Goal: Task Accomplishment & Management: Use online tool/utility

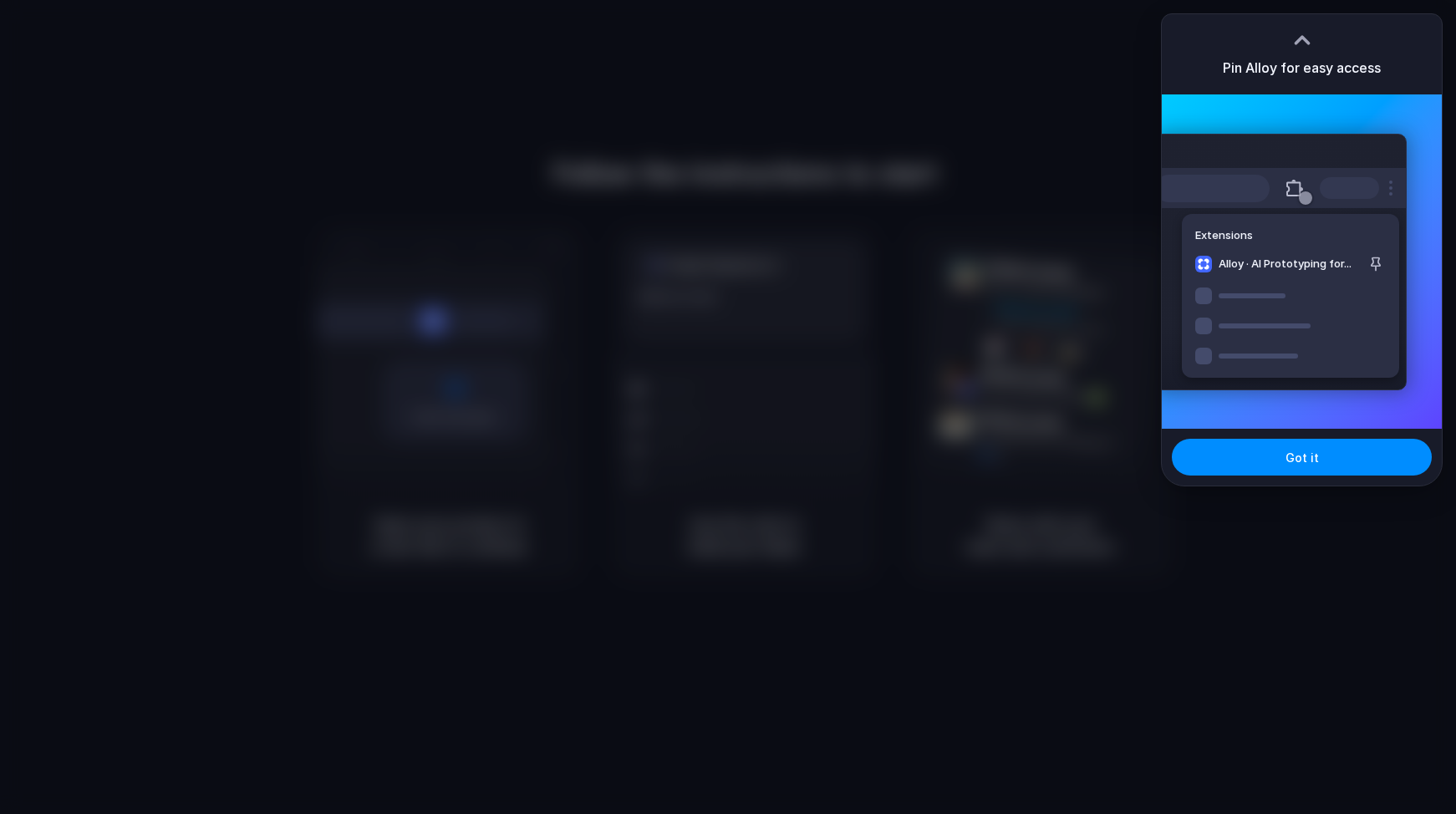
click at [824, 158] on div at bounding box center [728, 407] width 1456 height 814
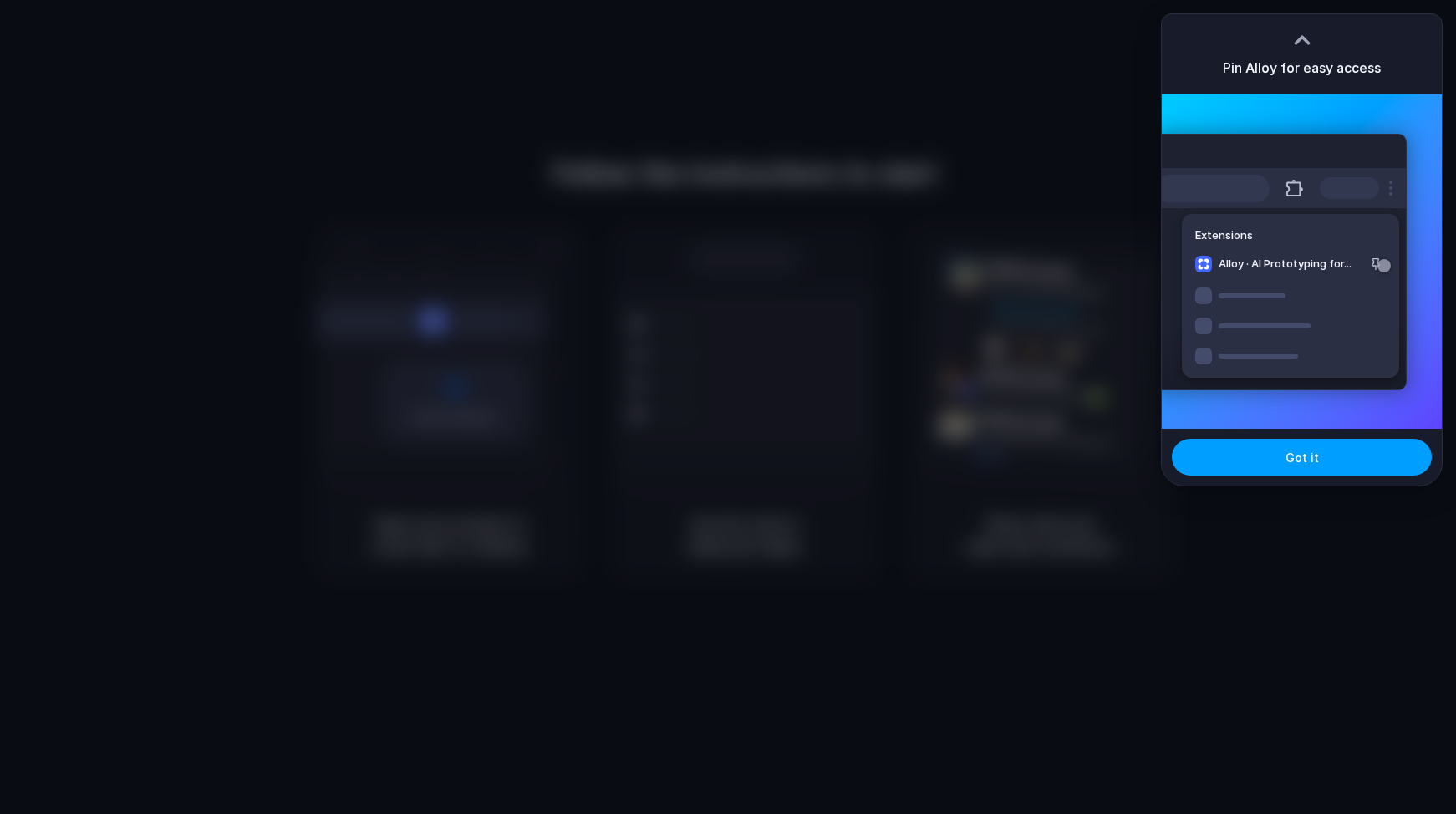
click at [1273, 461] on button "Got it" at bounding box center [1301, 457] width 260 height 37
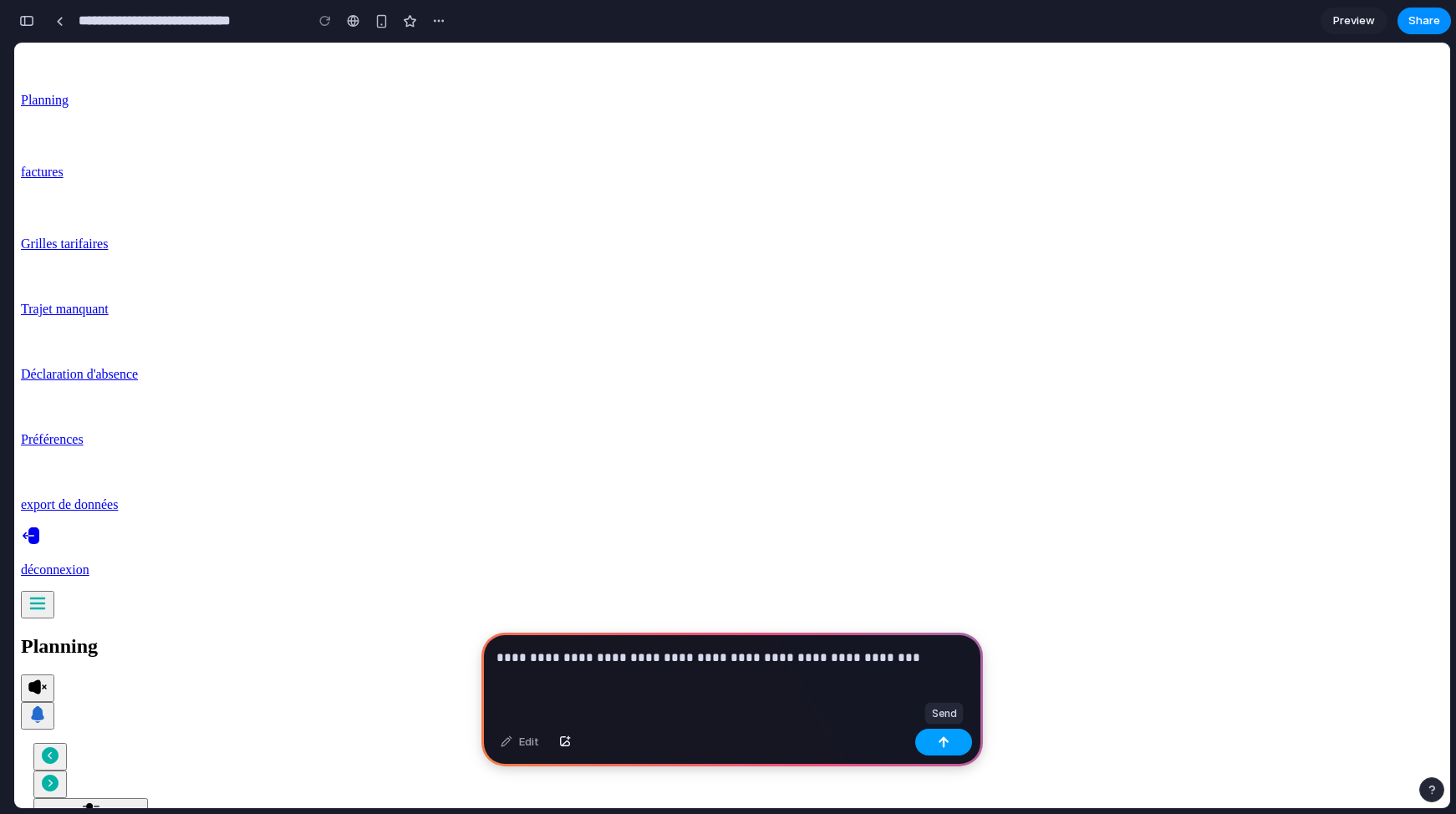
click at [938, 748] on div "button" at bounding box center [944, 742] width 12 height 12
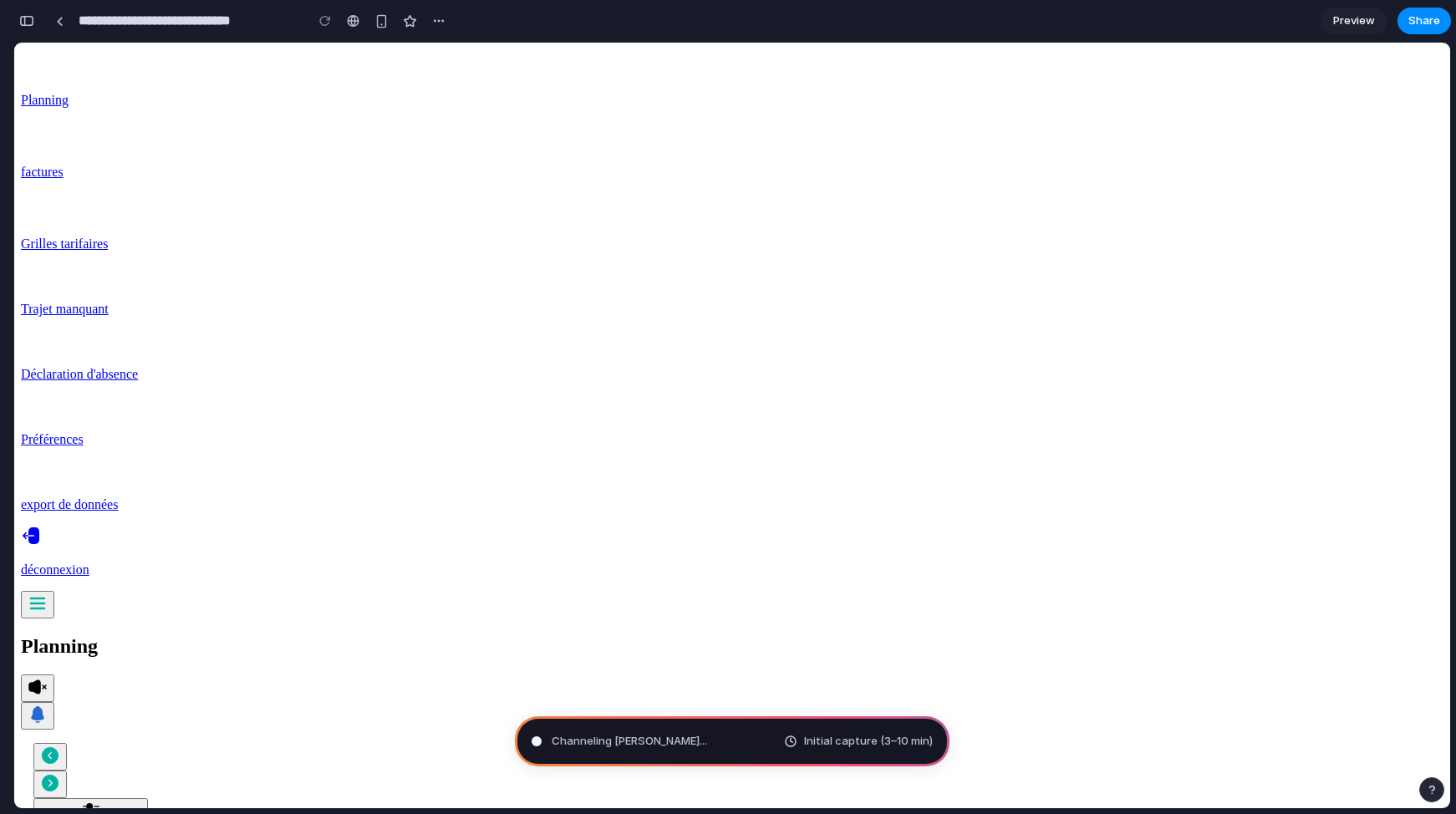
type input "**********"
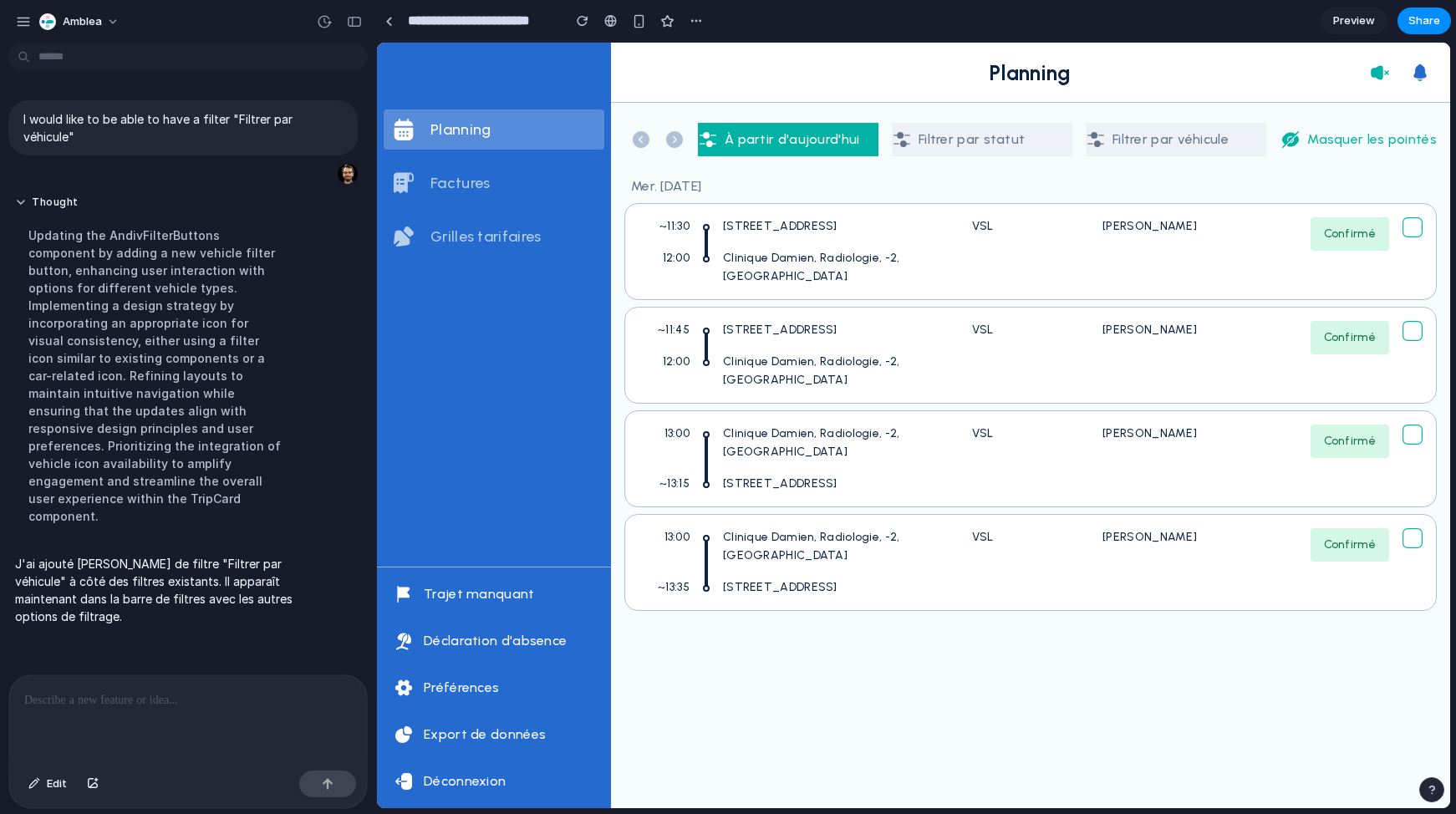
click at [872, 629] on div "À partir d'aujourd'hui Filtrer par statut Filtrer par véhicule Masquer les poin…" at bounding box center [1030, 456] width 839 height 706
click at [394, 19] on link at bounding box center [388, 20] width 25 height 25
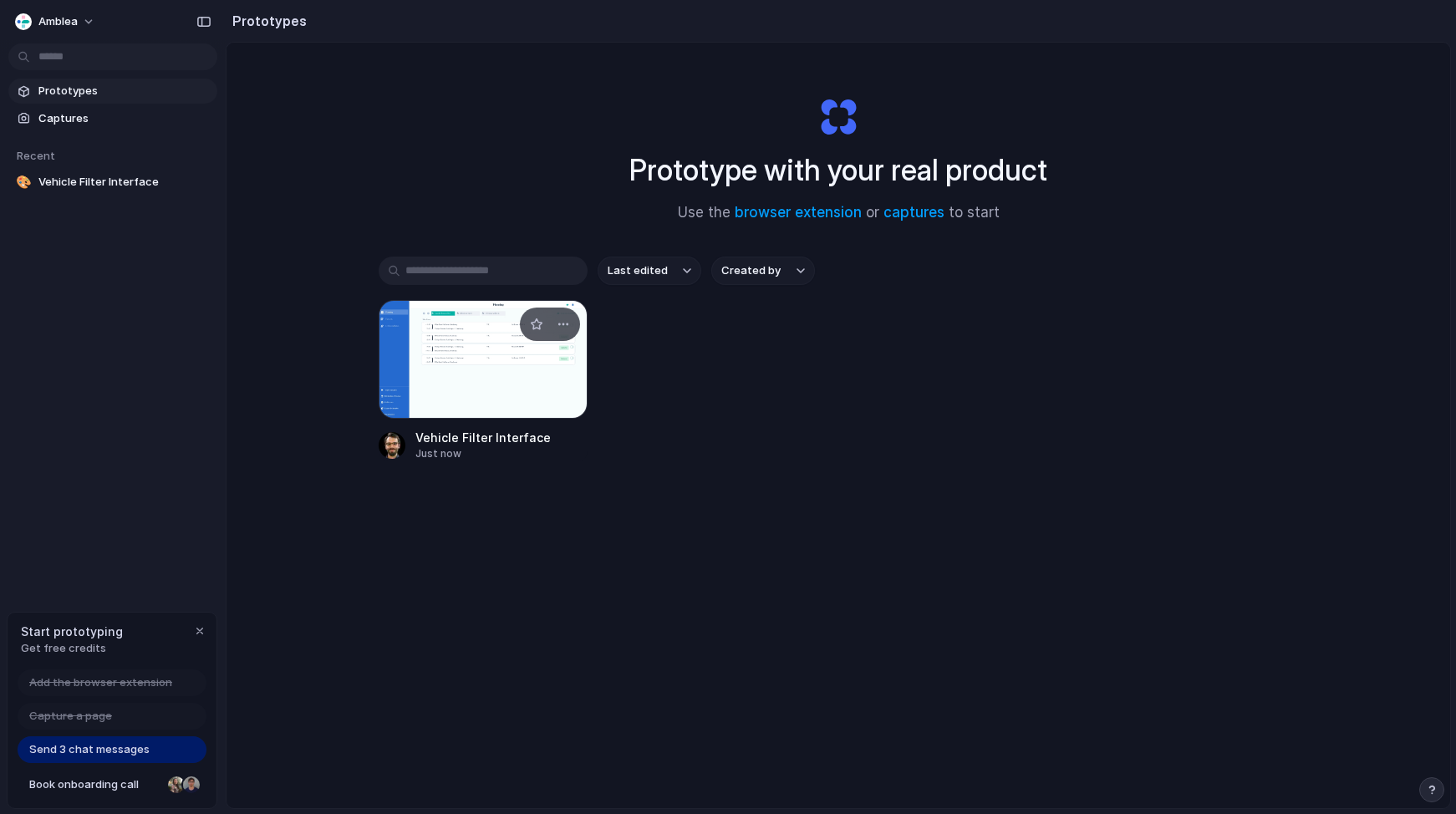
click at [474, 378] on div at bounding box center [482, 359] width 209 height 118
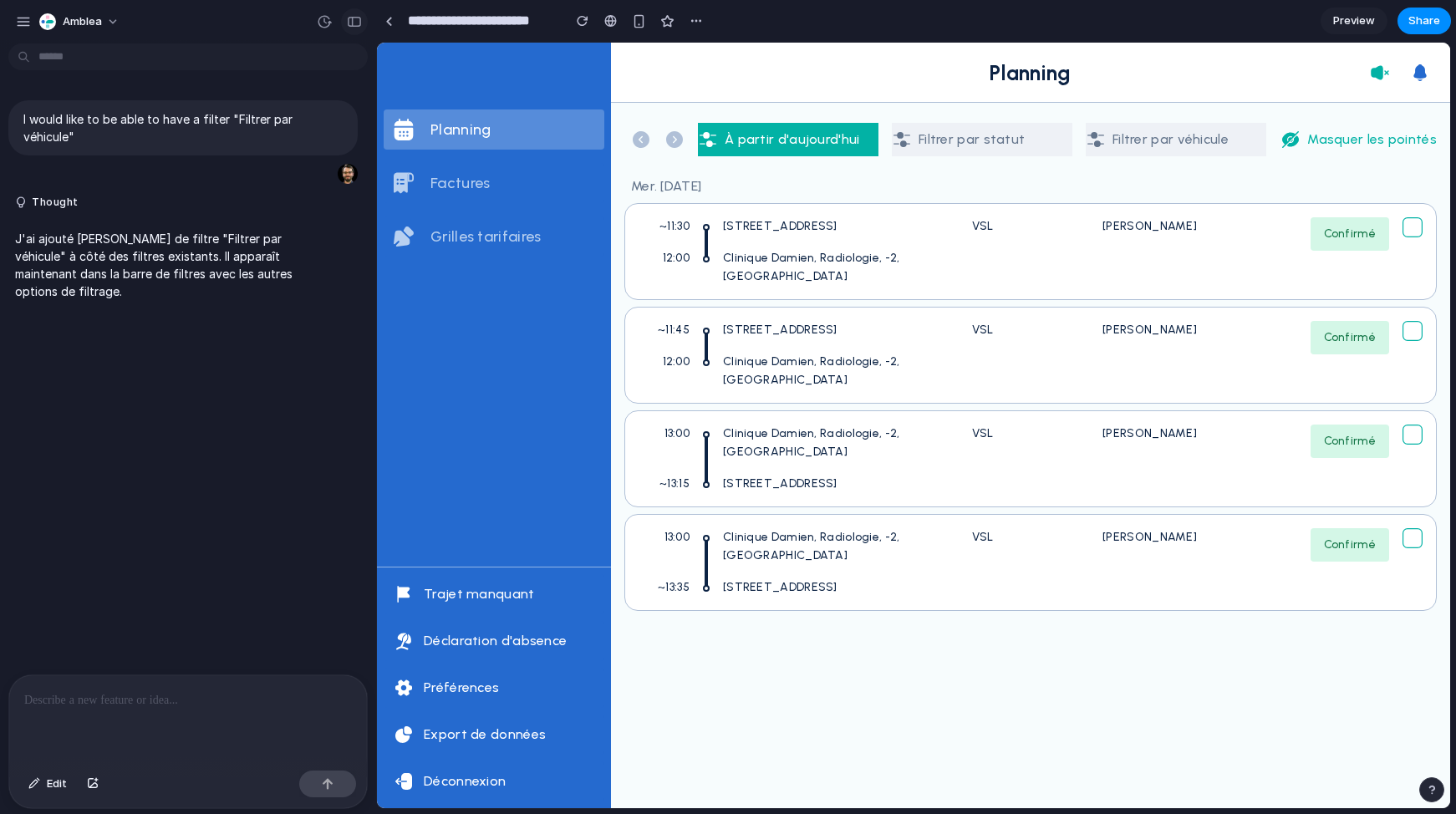
click at [351, 18] on div "button" at bounding box center [354, 22] width 15 height 12
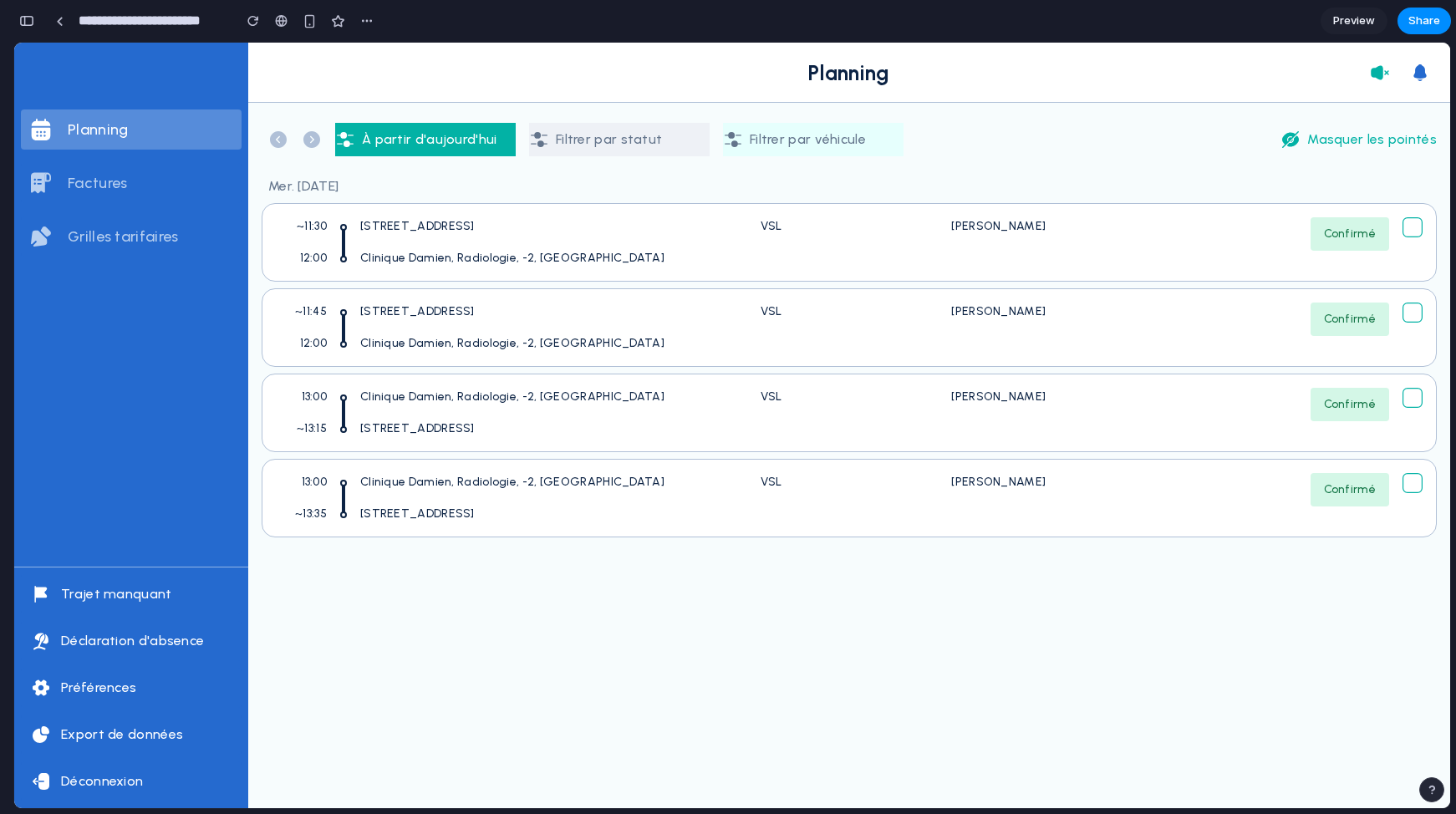
click at [771, 132] on p "Filtrer par véhicule" at bounding box center [808, 140] width 116 height 20
click at [648, 141] on p "Filtrer par statut" at bounding box center [608, 140] width 106 height 20
click at [808, 145] on p "Filtrer par véhicule" at bounding box center [808, 140] width 116 height 20
click at [365, 146] on p "À partir d'aujourd'hui" at bounding box center [429, 140] width 135 height 20
click at [771, 224] on p "VSL" at bounding box center [772, 227] width 22 height 19
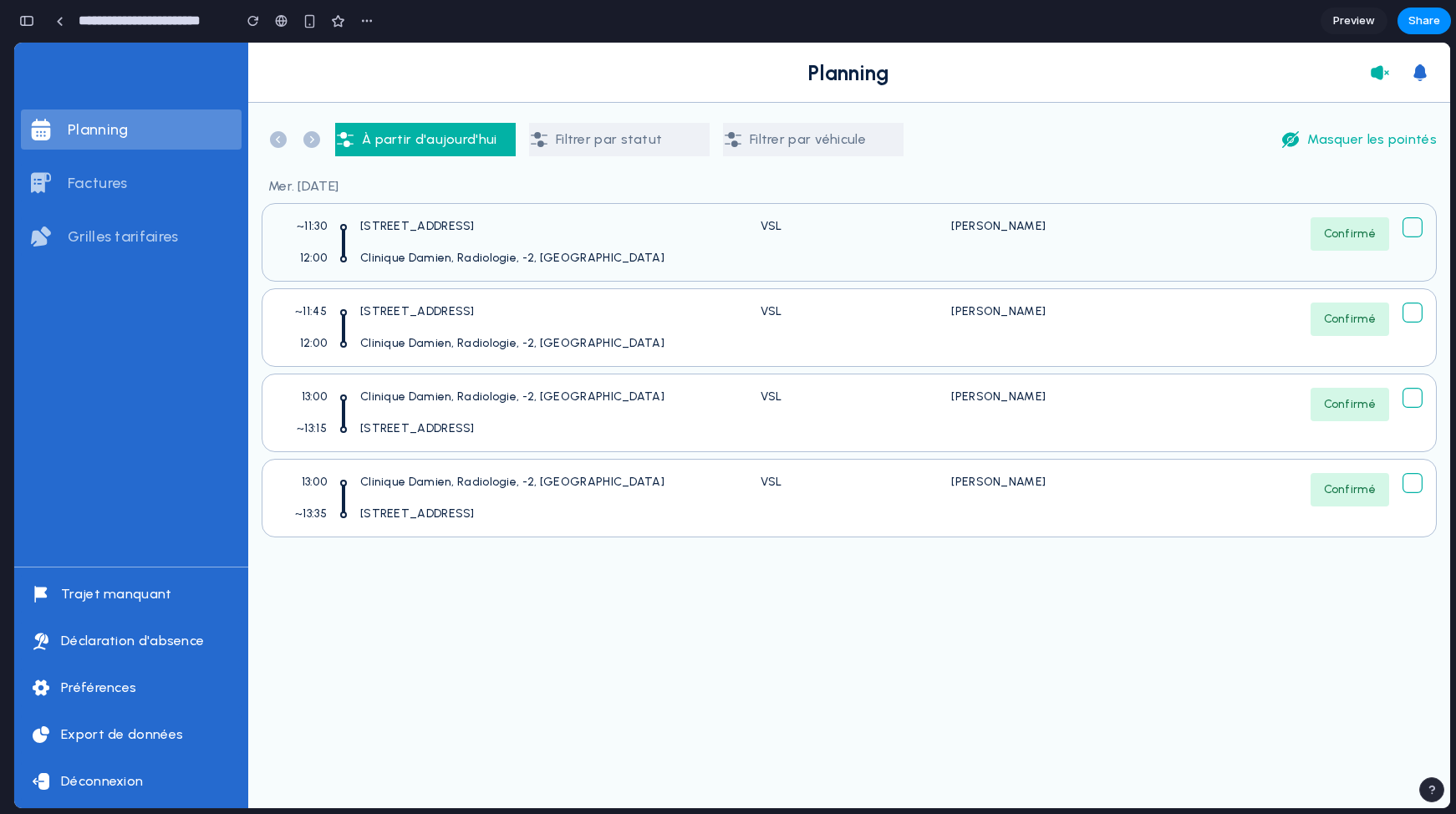
click at [1413, 228] on icon at bounding box center [1413, 228] width 20 height 20
click at [1410, 318] on icon at bounding box center [1413, 313] width 20 height 20
click at [749, 138] on button "Filtrer par véhicule" at bounding box center [813, 139] width 181 height 33
click at [569, 153] on button "Filtrer par statut" at bounding box center [619, 139] width 181 height 33
click at [98, 184] on p "factures" at bounding box center [97, 183] width 60 height 20
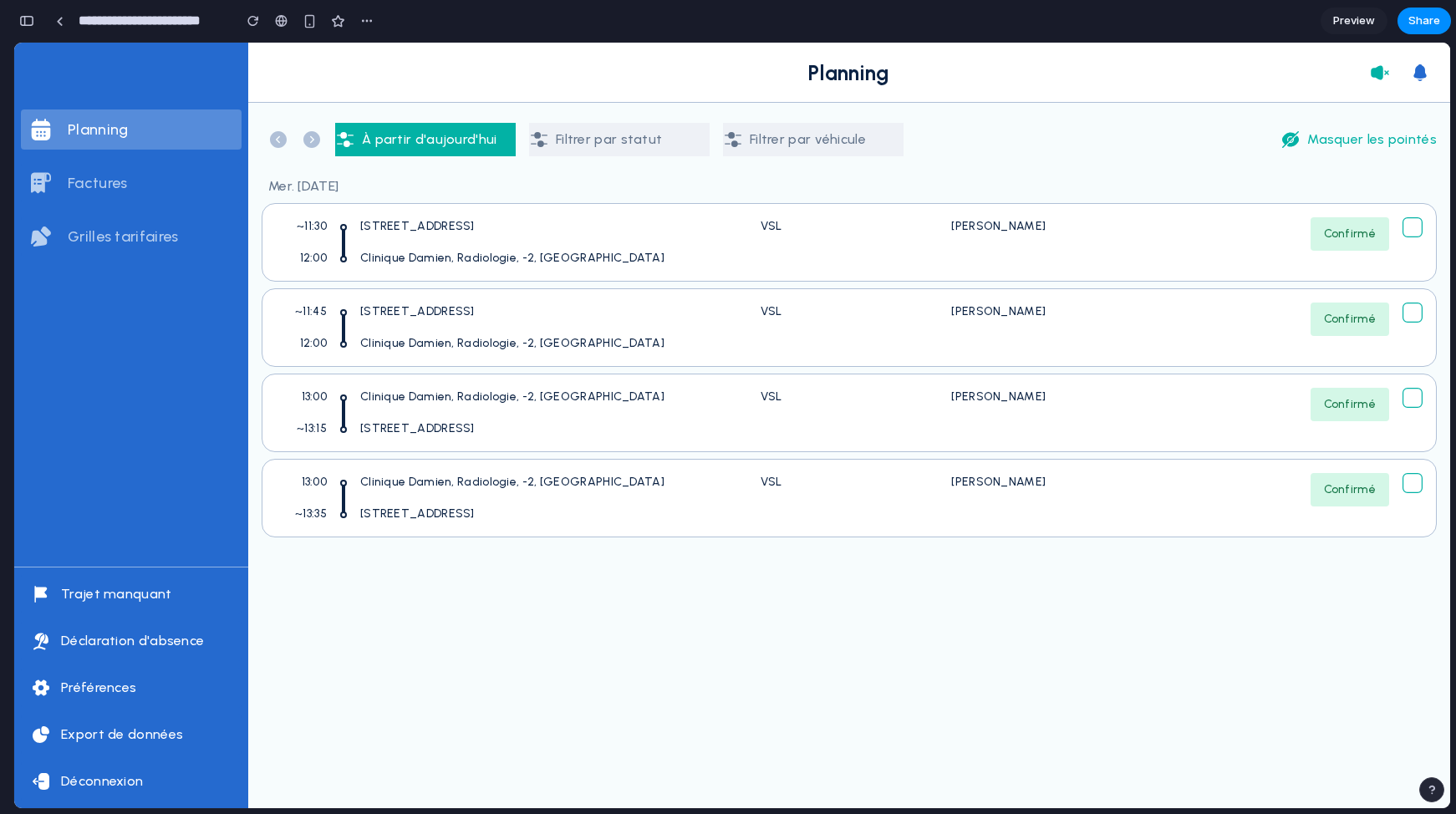
click at [112, 240] on p "Grilles tarifaires" at bounding box center [122, 237] width 110 height 20
click at [1379, 71] on icon at bounding box center [1379, 72] width 18 height 14
click at [1352, 25] on span "Preview" at bounding box center [1354, 21] width 42 height 17
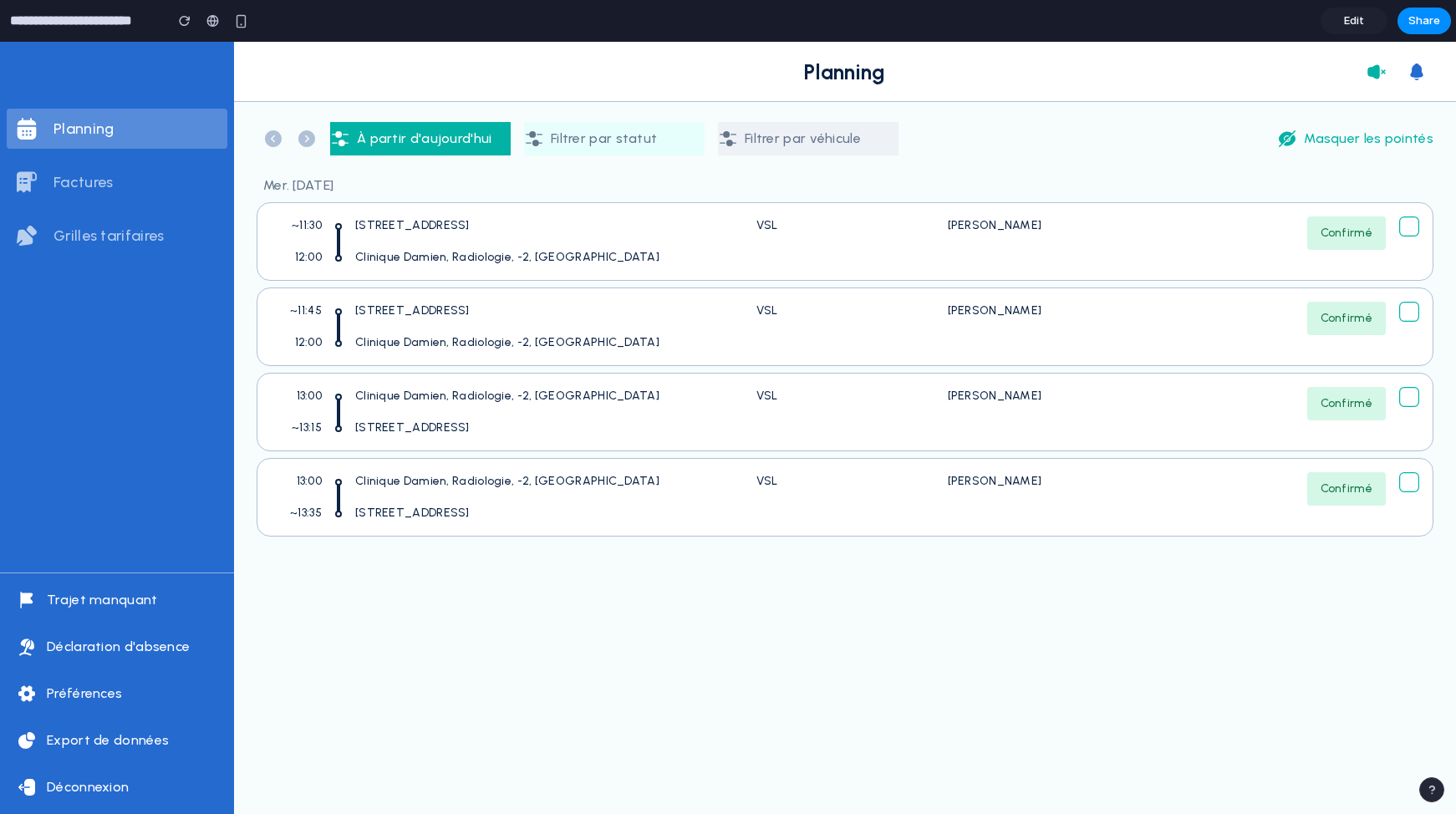
click at [653, 145] on button "Filtrer par statut" at bounding box center [614, 138] width 181 height 33
click at [781, 147] on p "Filtrer par véhicule" at bounding box center [803, 139] width 116 height 20
click at [775, 141] on p "Filtrer par véhicule" at bounding box center [803, 139] width 116 height 20
click at [614, 146] on p "Filtrer par statut" at bounding box center [603, 139] width 106 height 20
click at [624, 227] on div "~11:30 1 Rue Saint-Guillaume, Strasbourg 12:00 Clinique Damien, Radiologie, -2,…" at bounding box center [510, 241] width 479 height 64
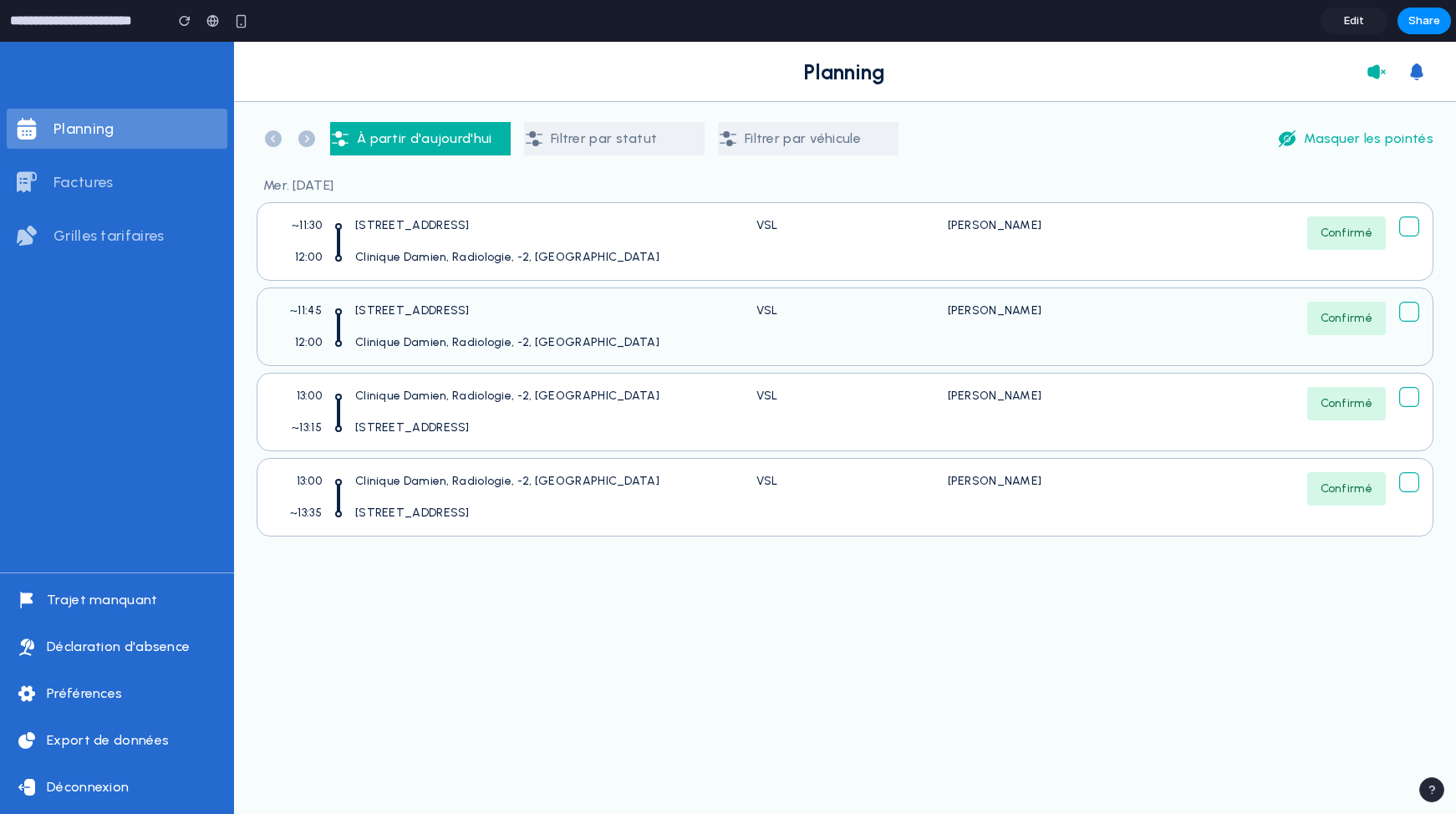
click at [621, 354] on div "~11:45 10 Cour Saint-Nicolas, Strasbourg 12:00 Clinique Damien, Radiologie, -2,…" at bounding box center [510, 326] width 479 height 64
click at [587, 460] on div "13:00 Clinique Damien, Radiologie, -2, Strasbourg ~13:35 1 Rue Saint-Guillaume,…" at bounding box center [844, 498] width 1177 height 78
click at [187, 20] on div "button" at bounding box center [185, 21] width 12 height 12
click at [723, 245] on div "~11:30 1 Rue Saint-Guillaume, Strasbourg 12:00 Clinique Damien, Radiologie, -2,…" at bounding box center [510, 241] width 479 height 64
click at [766, 141] on p "Filtrer par véhicule" at bounding box center [803, 139] width 116 height 20
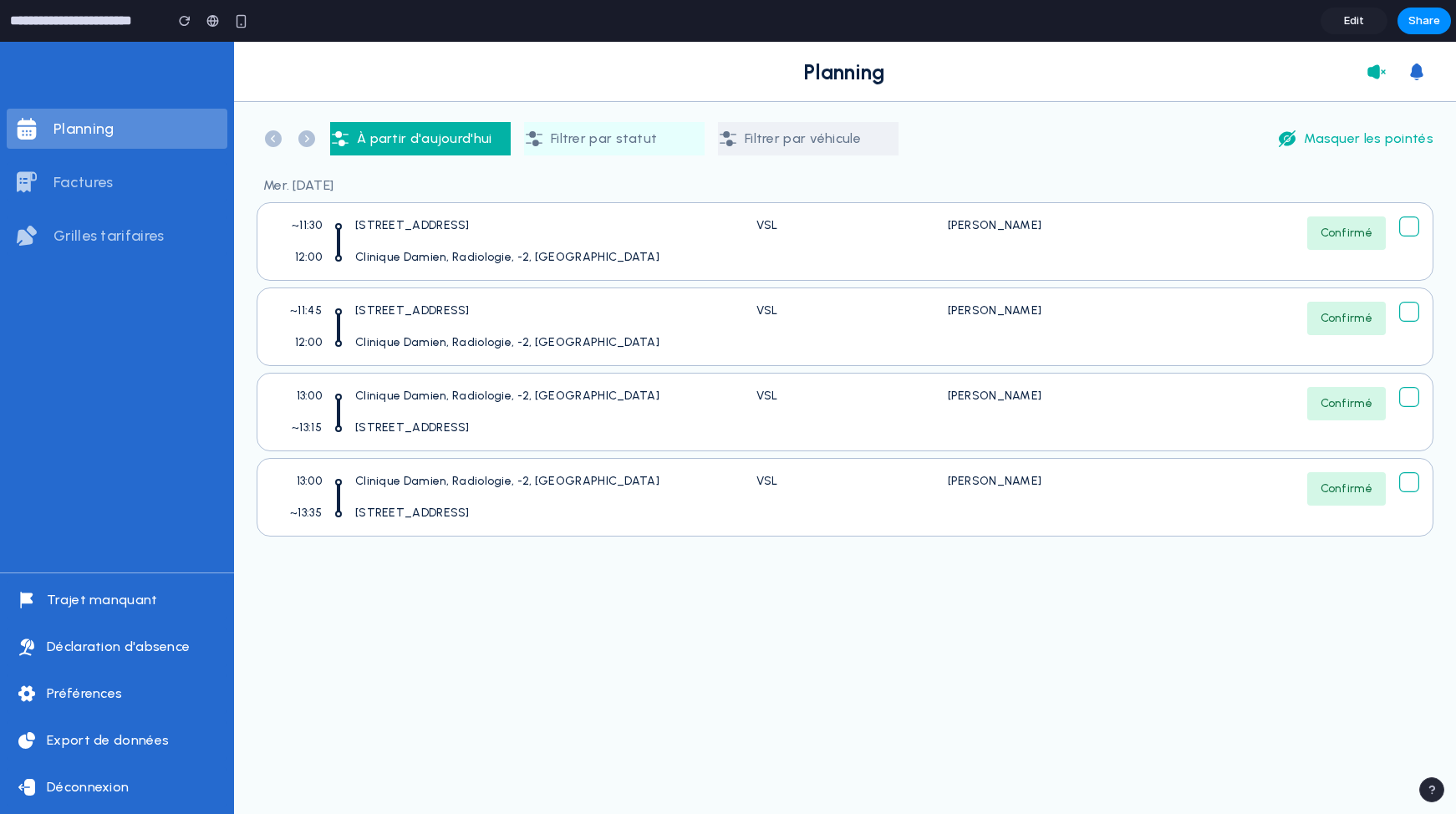
click at [635, 136] on p "Filtrer par statut" at bounding box center [603, 139] width 106 height 20
click at [446, 138] on p "À partir d'aujourd'hui" at bounding box center [424, 139] width 135 height 20
click at [462, 234] on div "1 Rue Saint-Guillaume, Strasbourg" at bounding box center [507, 232] width 304 height 32
click at [1373, 66] on icon at bounding box center [1377, 72] width 20 height 20
click at [1348, 24] on span "Edit" at bounding box center [1354, 21] width 20 height 17
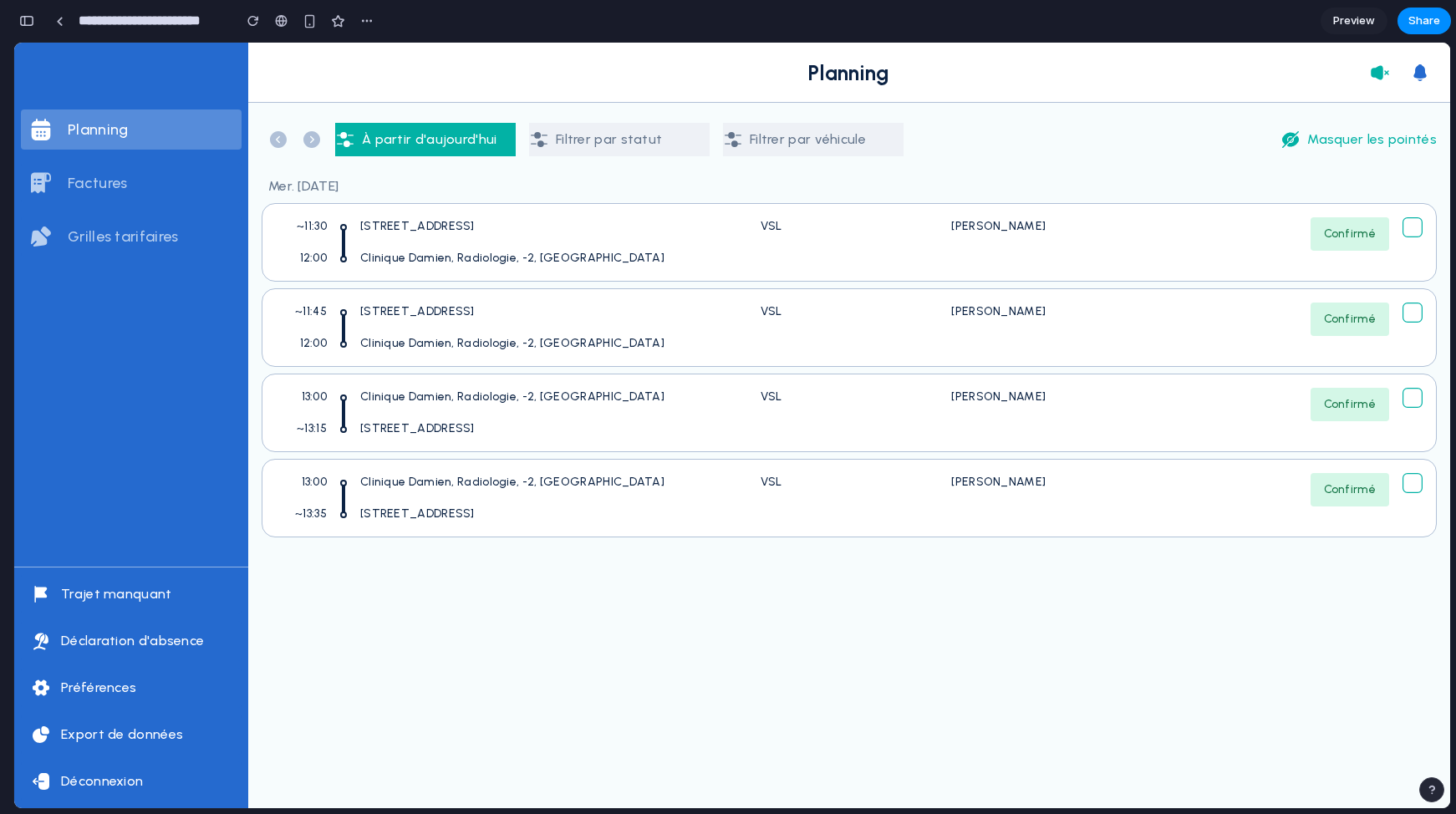
scroll to position [0, 15]
